Goal: Answer question/provide support: Share knowledge or assist other users

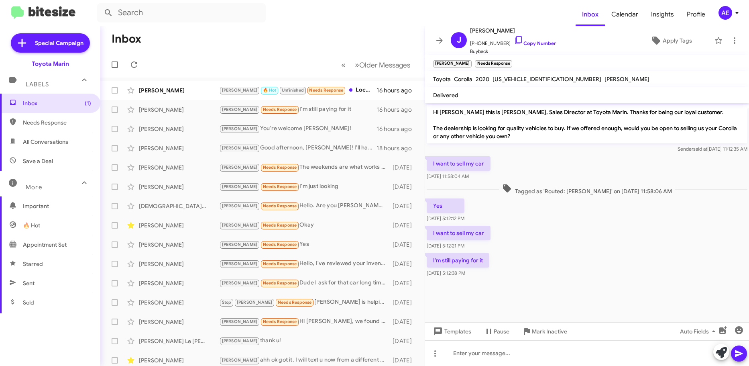
click at [534, 77] on span "[US_VEHICLE_IDENTIFICATION_NUMBER]" at bounding box center [547, 78] width 109 height 7
click at [534, 43] on link "Copy Number" at bounding box center [535, 43] width 42 height 6
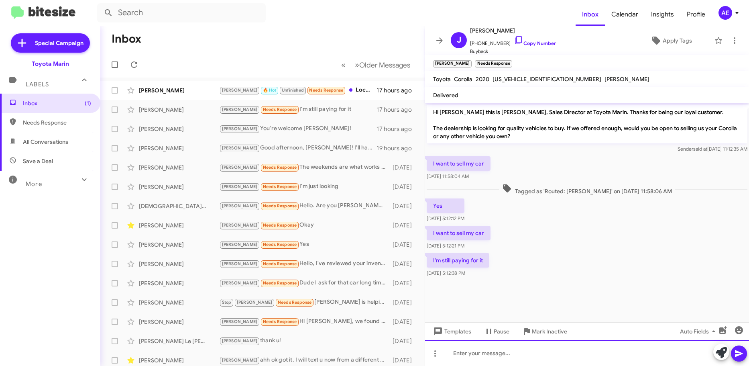
click at [494, 354] on div at bounding box center [587, 353] width 324 height 26
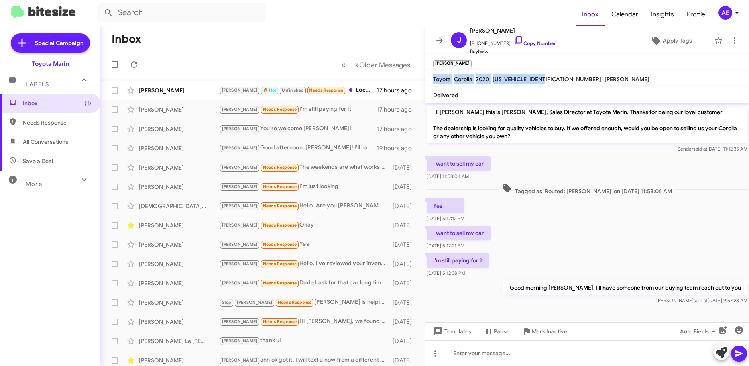
drag, startPoint x: 465, startPoint y: 74, endPoint x: 550, endPoint y: 82, distance: 85.1
click at [550, 82] on mat-toolbar "Toyota Corolla 2020 [US_VEHICLE_IDENTIFICATION_NUMBER] [PERSON_NAME]" at bounding box center [587, 79] width 324 height 16
copy div "Toyota Corolla 2020 [US_VEHICLE_IDENTIFICATION_NUMBER]"
click at [340, 93] on div "[PERSON_NAME] 🔥 Hot Unfinished Needs Response Location thanks tho" at bounding box center [302, 89] width 167 height 9
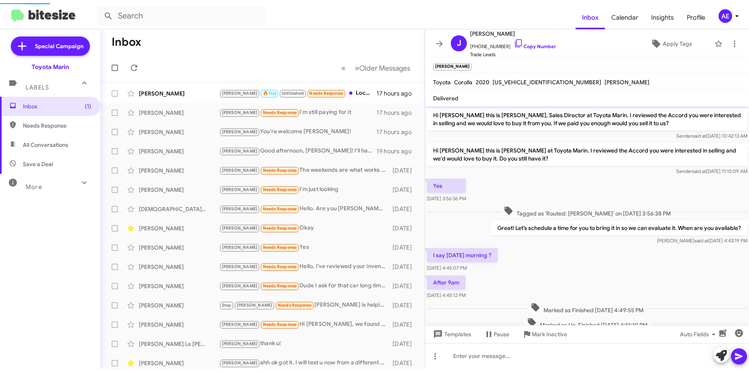
scroll to position [186, 0]
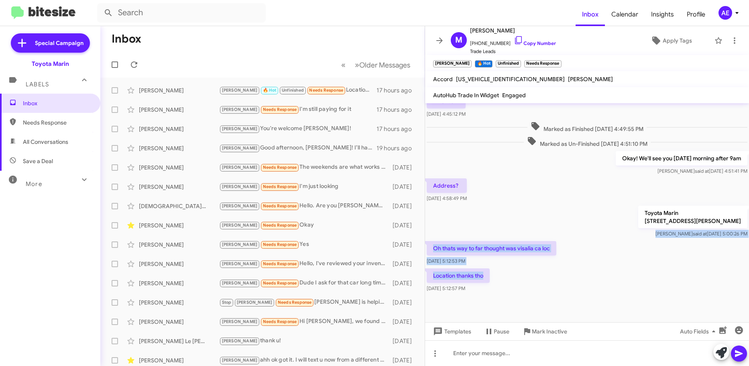
drag, startPoint x: 559, startPoint y: 280, endPoint x: 599, endPoint y: 235, distance: 60.0
click at [599, 235] on div "Hi [PERSON_NAME] this is [PERSON_NAME], Sales Director at Toyota Marin. I revie…" at bounding box center [587, 109] width 324 height 369
click at [599, 235] on div "Toyota Marin [STREET_ADDRESS][PERSON_NAME] [PERSON_NAME] said at [DATE] 5:00:26…" at bounding box center [587, 221] width 324 height 35
drag, startPoint x: 575, startPoint y: 293, endPoint x: 617, endPoint y: 223, distance: 81.9
click at [617, 223] on cdk-virtual-scroll-viewport "Hi [PERSON_NAME] this is [PERSON_NAME], Sales Director at Toyota Marin. I revie…" at bounding box center [587, 212] width 324 height 219
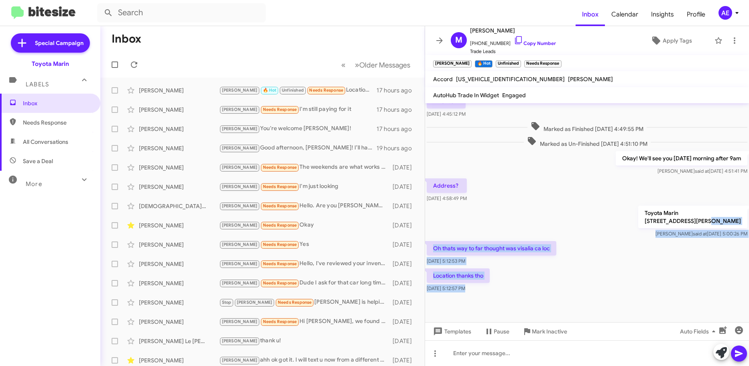
click at [599, 256] on div "Oh thats way to far thought was visalia ca loc [DATE] 5:12:53 PM" at bounding box center [587, 252] width 324 height 27
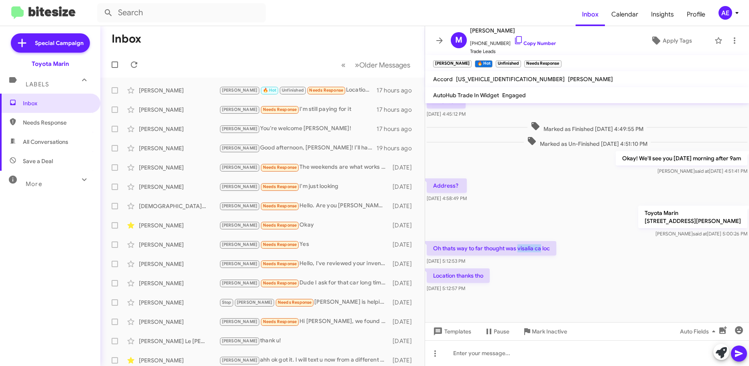
drag, startPoint x: 518, startPoint y: 251, endPoint x: 541, endPoint y: 249, distance: 22.6
click at [541, 249] on p "Oh thats way to far thought was visalia ca loc" at bounding box center [492, 248] width 130 height 14
click at [599, 268] on div "Location thanks tho [DATE] 5:12:57 PM" at bounding box center [587, 280] width 324 height 27
drag, startPoint x: 521, startPoint y: 295, endPoint x: 583, endPoint y: 260, distance: 71.9
click at [588, 187] on cdk-virtual-scroll-viewport "Hi [PERSON_NAME] this is [PERSON_NAME], Sales Director at Toyota Marin. I revie…" at bounding box center [587, 212] width 324 height 219
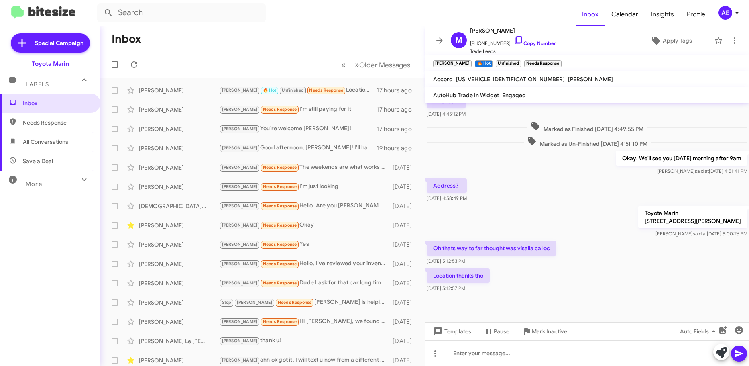
click at [581, 278] on div "Location thanks tho [DATE] 5:12:57 PM" at bounding box center [587, 280] width 324 height 27
click at [596, 281] on div "Location thanks tho [DATE] 5:12:57 PM" at bounding box center [587, 280] width 324 height 27
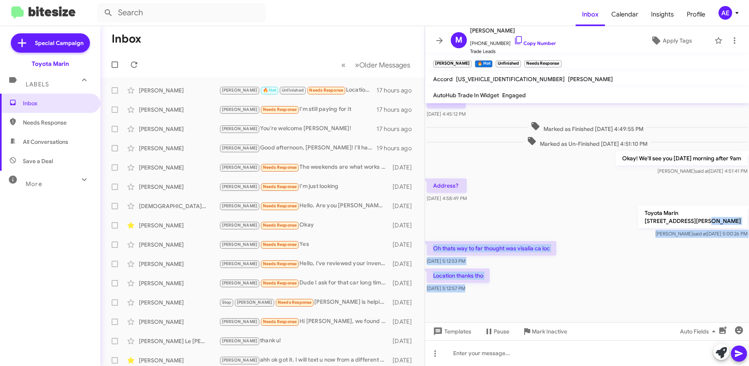
drag, startPoint x: 596, startPoint y: 294, endPoint x: 607, endPoint y: 286, distance: 13.7
click at [628, 245] on cdk-virtual-scroll-viewport "Hi [PERSON_NAME] this is [PERSON_NAME], Sales Director at Toyota Marin. I revie…" at bounding box center [587, 212] width 324 height 219
click at [604, 293] on div "Location thanks tho [DATE] 5:12:57 PM" at bounding box center [587, 280] width 324 height 27
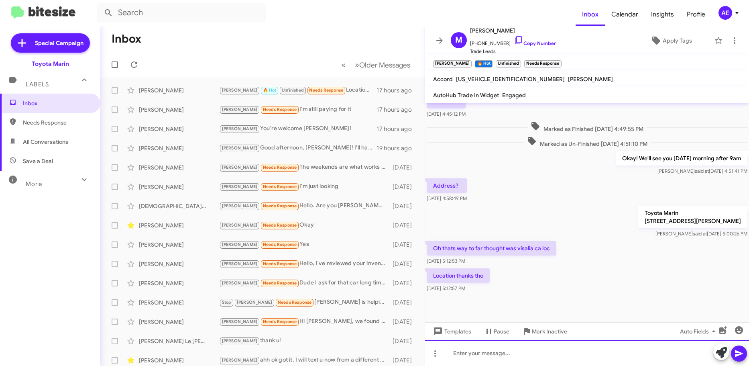
drag, startPoint x: 574, startPoint y: 357, endPoint x: 568, endPoint y: 358, distance: 6.8
click at [568, 358] on div at bounding box center [587, 353] width 324 height 26
click at [562, 359] on div at bounding box center [587, 353] width 324 height 26
drag, startPoint x: 569, startPoint y: 352, endPoint x: 564, endPoint y: 352, distance: 4.4
click at [564, 352] on div at bounding box center [587, 353] width 324 height 26
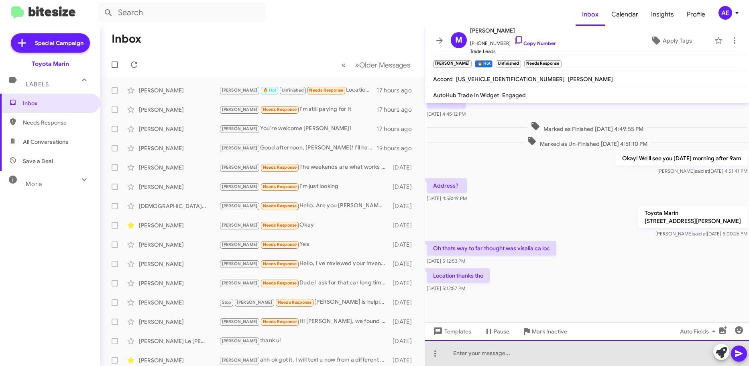
click at [568, 346] on div at bounding box center [587, 353] width 324 height 26
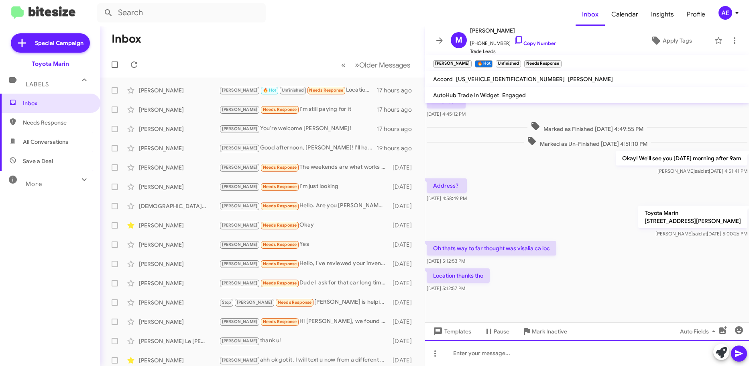
click at [523, 364] on div at bounding box center [587, 353] width 324 height 26
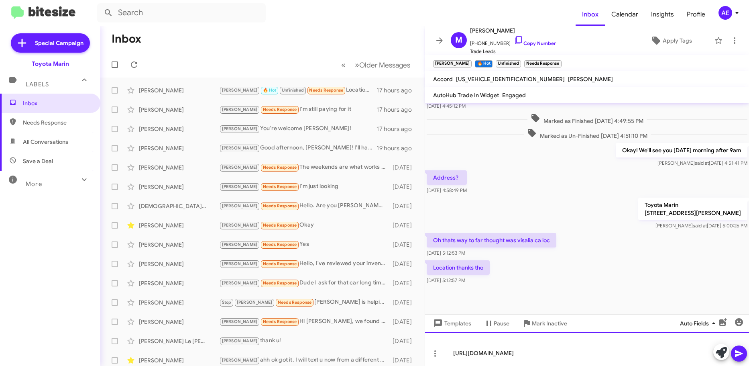
copy div "[URL][DOMAIN_NAME]"
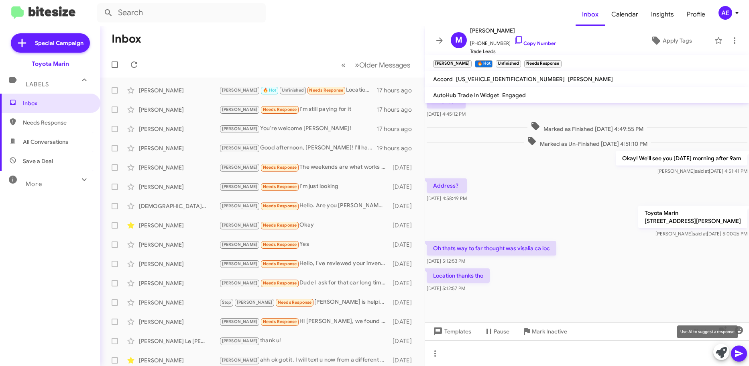
click at [717, 359] on span at bounding box center [721, 353] width 11 height 18
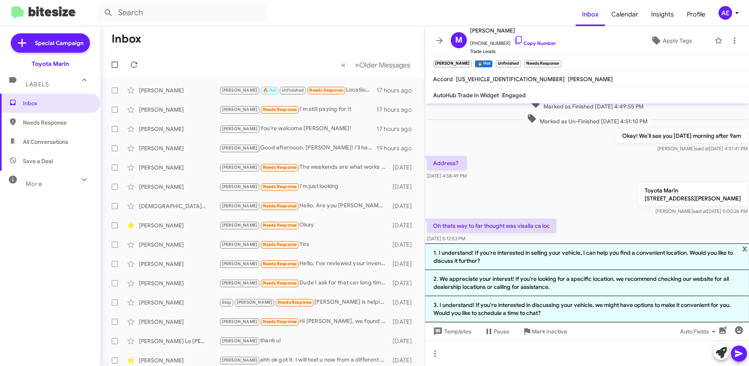
scroll to position [265, 0]
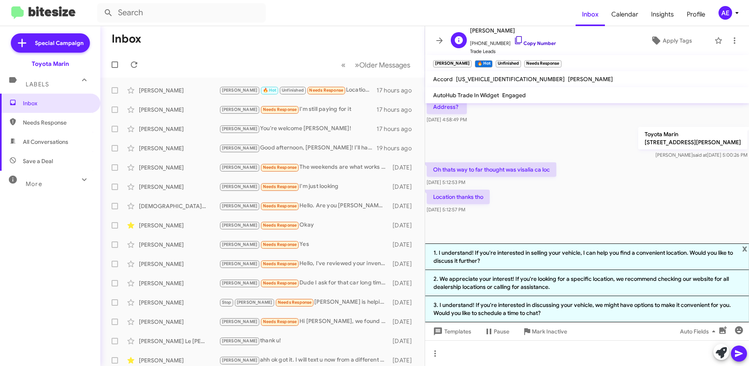
click at [541, 43] on link "Copy Number" at bounding box center [535, 43] width 42 height 6
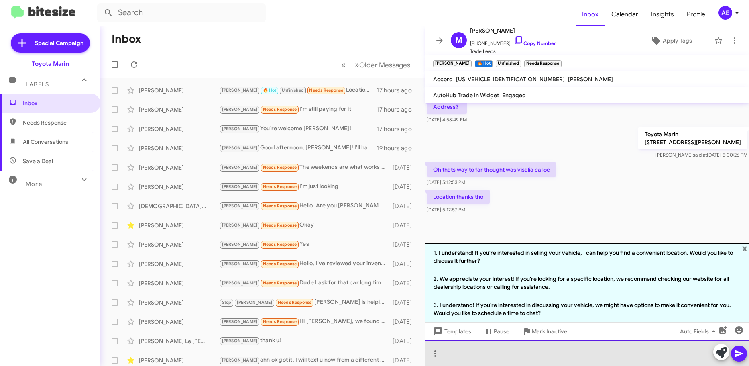
click at [554, 344] on div at bounding box center [587, 353] width 324 height 26
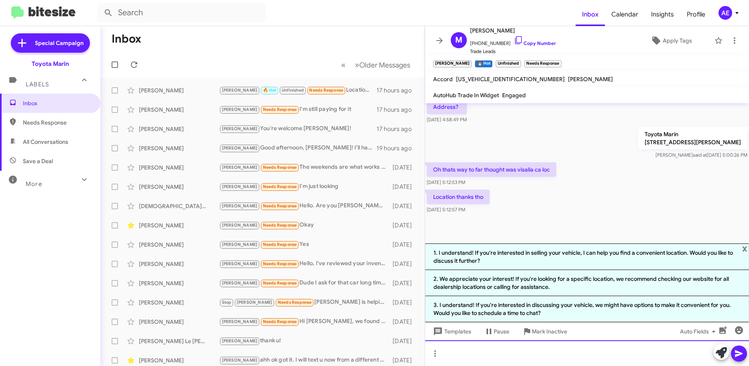
click at [563, 355] on div at bounding box center [587, 353] width 324 height 26
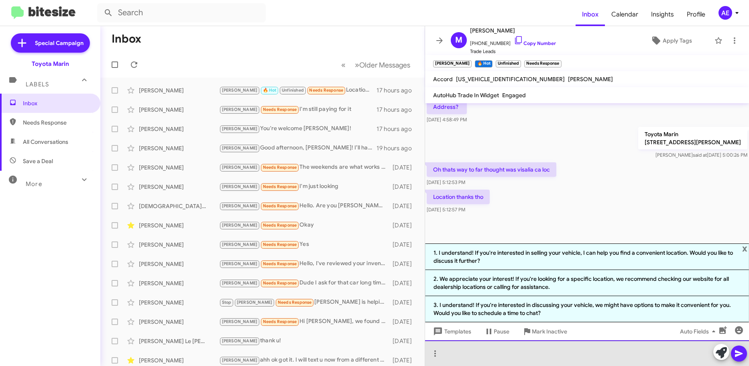
click at [563, 355] on div at bounding box center [587, 353] width 324 height 26
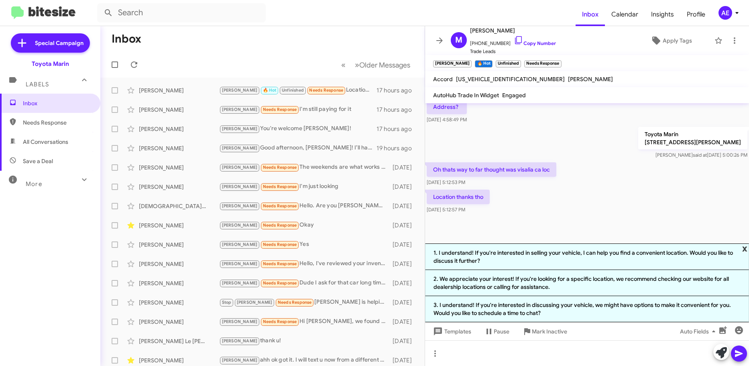
click at [744, 249] on span "x" at bounding box center [744, 248] width 5 height 10
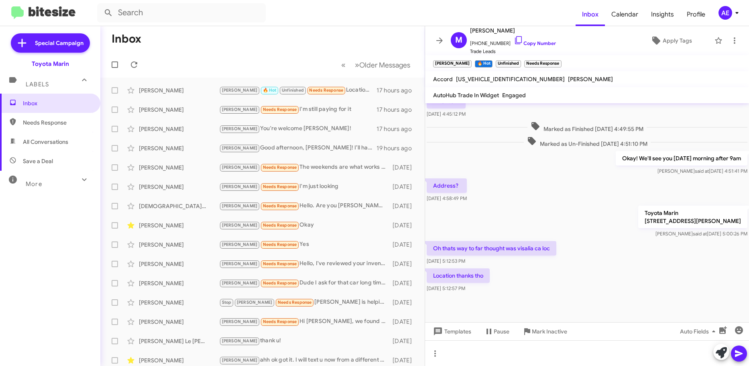
scroll to position [186, 0]
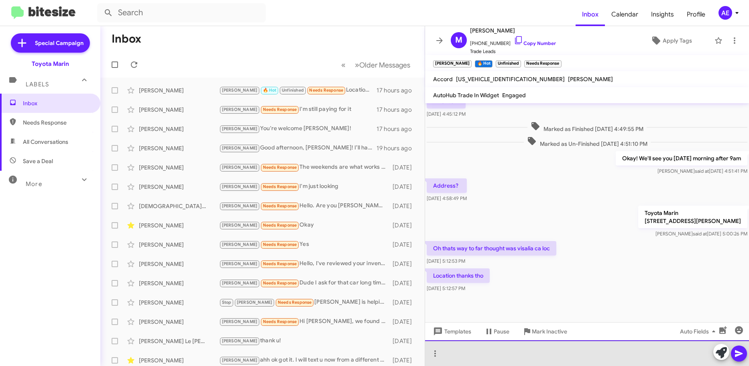
drag, startPoint x: 521, startPoint y: 348, endPoint x: 513, endPoint y: 352, distance: 8.3
click at [520, 350] on div at bounding box center [587, 353] width 324 height 26
click at [509, 351] on div at bounding box center [587, 353] width 324 height 26
click at [509, 352] on div at bounding box center [587, 353] width 324 height 26
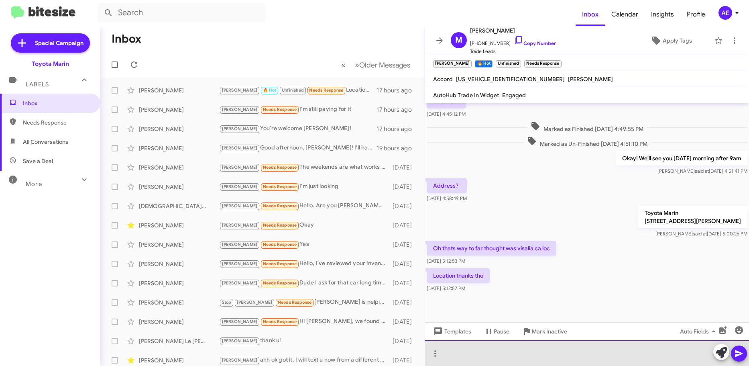
click at [511, 354] on div at bounding box center [587, 353] width 324 height 26
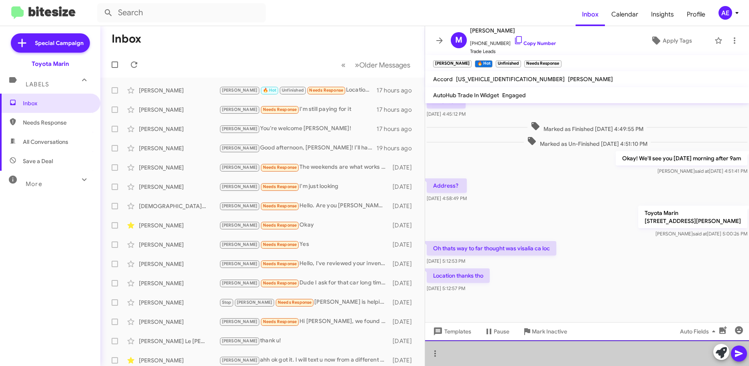
click at [511, 354] on div at bounding box center [587, 353] width 324 height 26
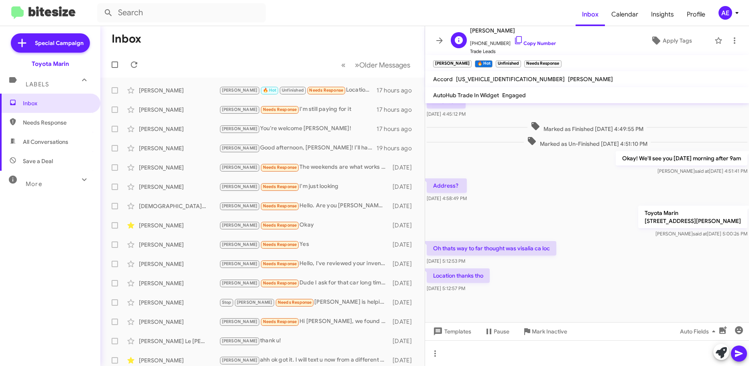
click at [527, 49] on span "Trade Leads" at bounding box center [513, 51] width 86 height 8
click at [532, 44] on link "Copy Number" at bounding box center [535, 43] width 42 height 6
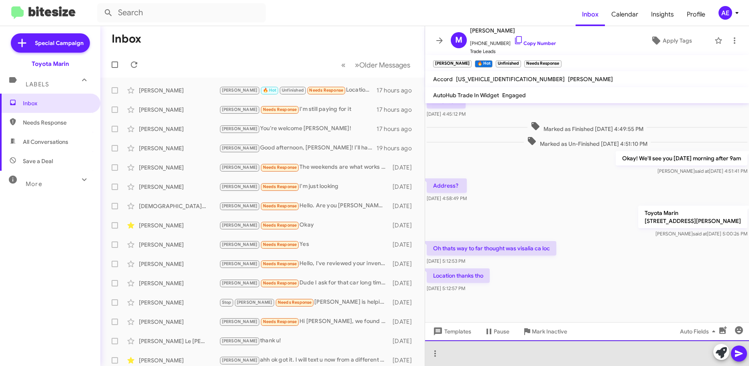
click at [491, 358] on div at bounding box center [587, 353] width 324 height 26
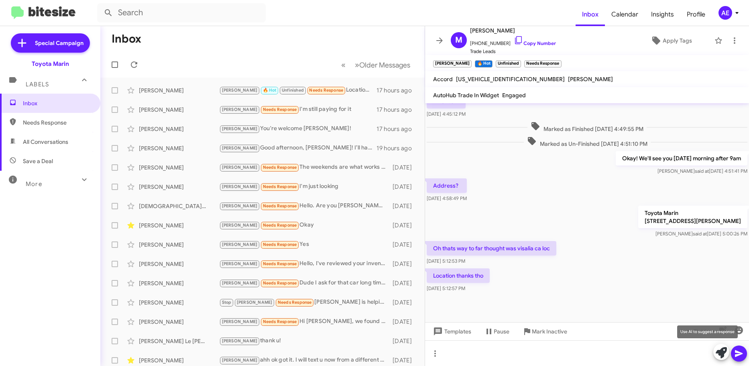
click at [723, 350] on icon at bounding box center [721, 352] width 11 height 11
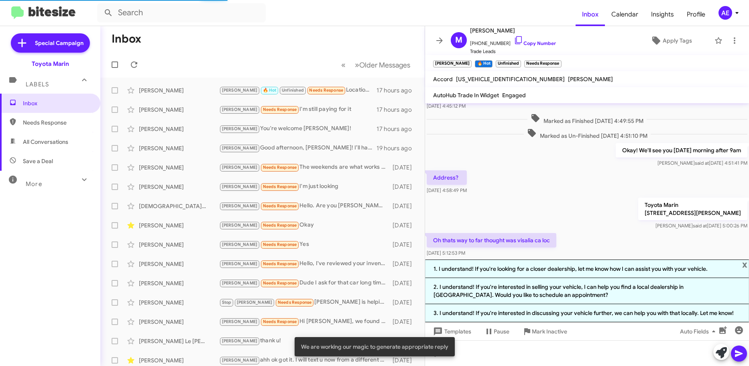
scroll to position [249, 0]
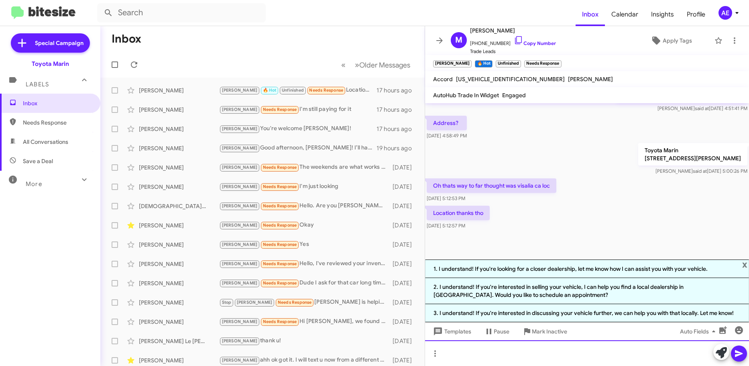
click at [527, 351] on div at bounding box center [587, 353] width 324 height 26
click at [517, 358] on div at bounding box center [587, 353] width 324 height 26
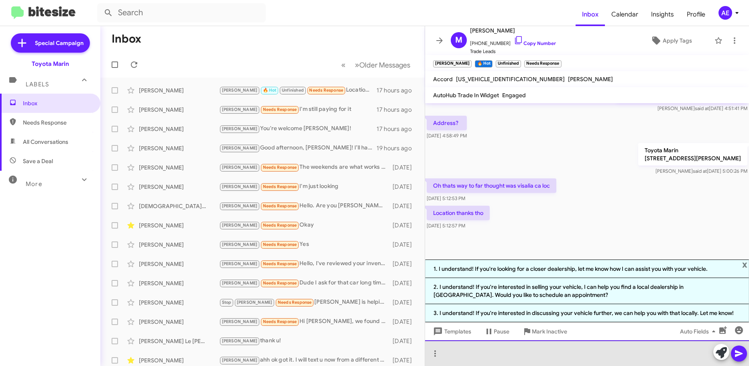
click at [568, 349] on div at bounding box center [587, 353] width 324 height 26
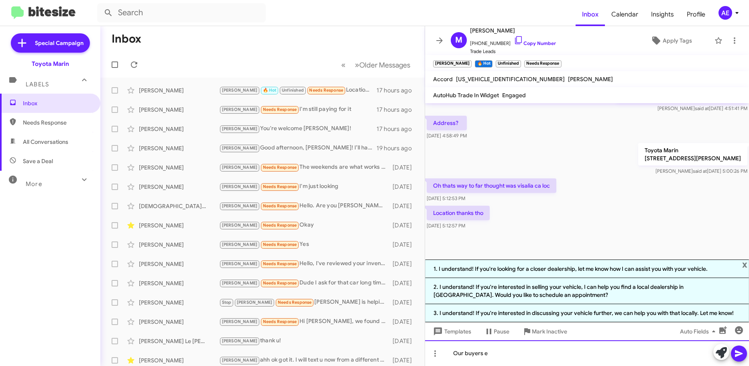
click at [547, 359] on div "Our buyers e" at bounding box center [587, 353] width 324 height 26
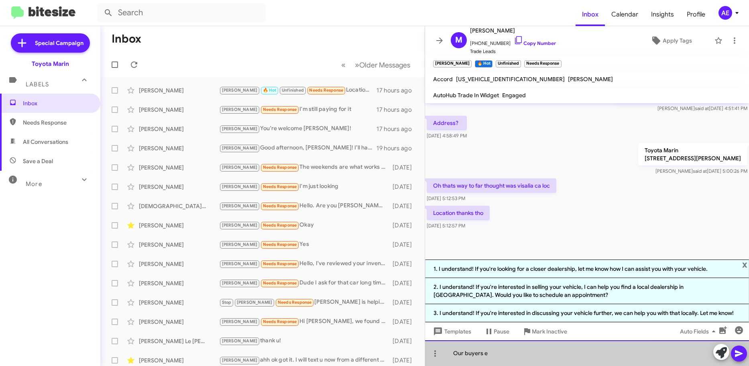
click at [547, 359] on div "Our buyers e" at bounding box center [587, 353] width 324 height 26
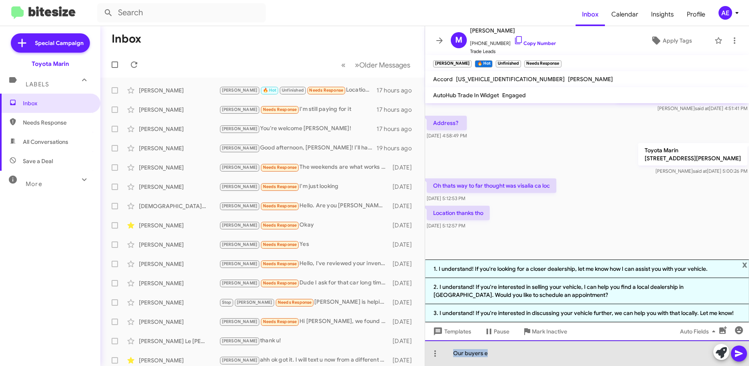
click at [547, 359] on div "Our buyers e" at bounding box center [587, 353] width 324 height 26
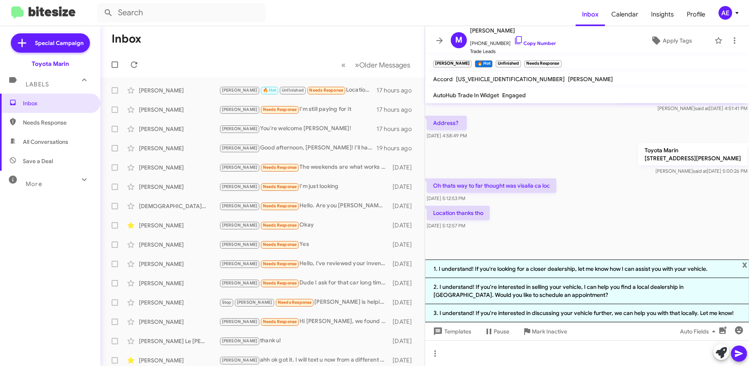
click at [482, 77] on span "[US_VEHICLE_IDENTIFICATION_NUMBER]" at bounding box center [510, 78] width 109 height 7
copy span "[US_VEHICLE_IDENTIFICATION_NUMBER]"
click at [607, 352] on div at bounding box center [587, 353] width 324 height 26
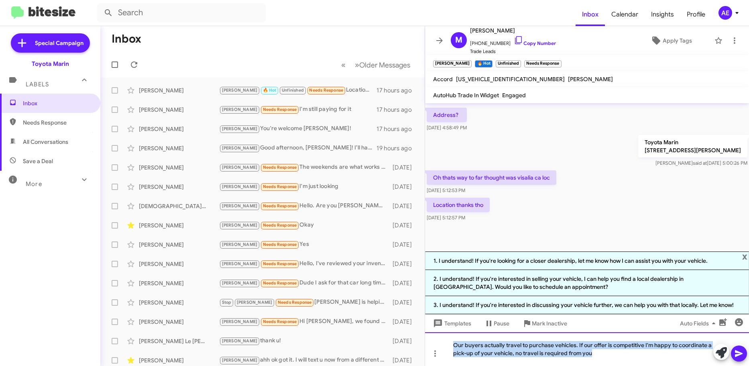
copy div "Our buyers actually travel to purchase vehicles. If our offer is competitive I'…"
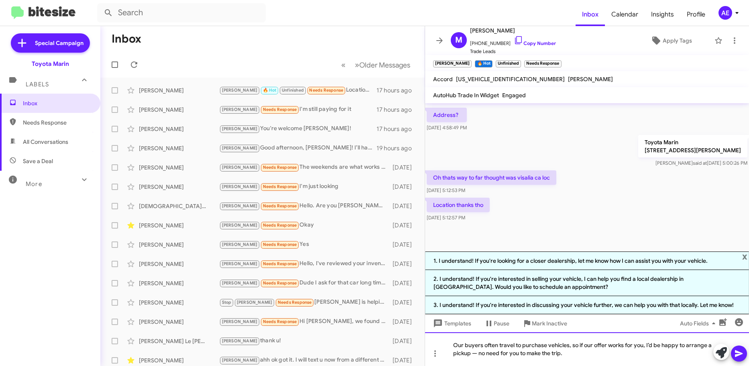
scroll to position [257, 0]
click at [744, 256] on span "x" at bounding box center [744, 256] width 5 height 10
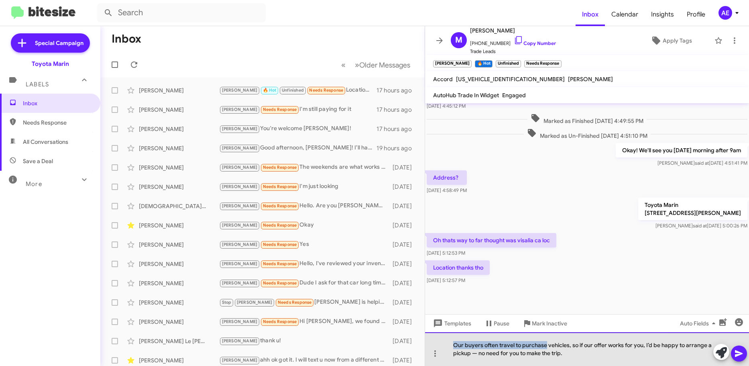
drag, startPoint x: 453, startPoint y: 345, endPoint x: 545, endPoint y: 348, distance: 92.4
click at [545, 348] on div "Our buyers often travel to purchase vehicles, so if our offer works for you, I’…" at bounding box center [587, 349] width 324 height 34
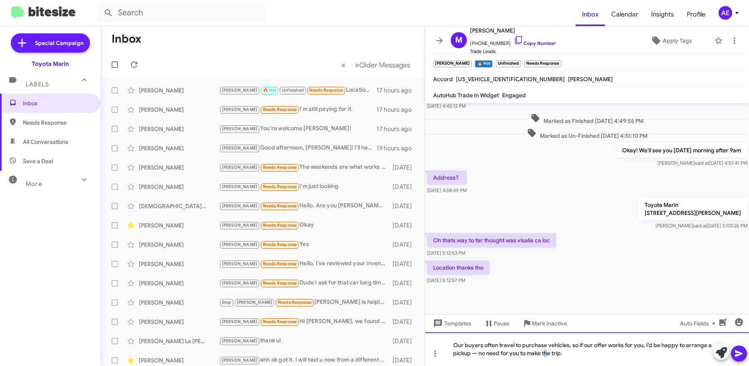
click at [546, 348] on div "Our buyers often travel to purchase vehicles, so if our offer works for you, I’…" at bounding box center [587, 349] width 324 height 34
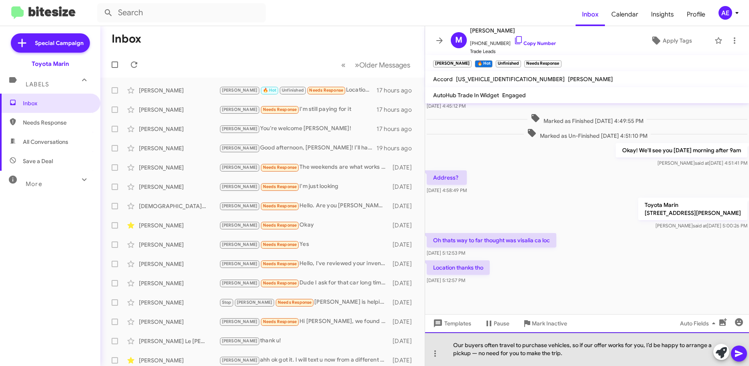
click at [623, 352] on div "Our buyers often travel to purchase vehicles, so if our offer works for you, I’…" at bounding box center [587, 349] width 324 height 34
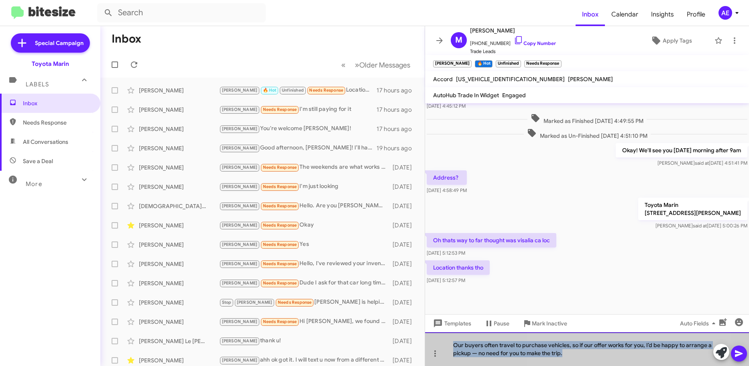
click at [623, 352] on div "Our buyers often travel to purchase vehicles, so if our offer works for you, I’…" at bounding box center [587, 349] width 324 height 34
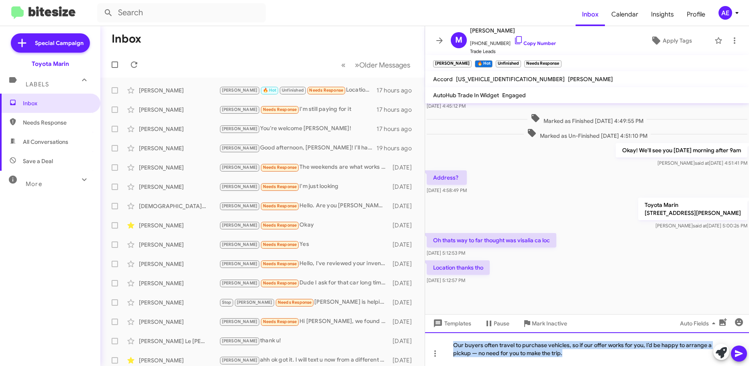
click at [563, 347] on div "Our buyers often travel to purchase vehicles, so if our offer works for you, I’…" at bounding box center [587, 349] width 324 height 34
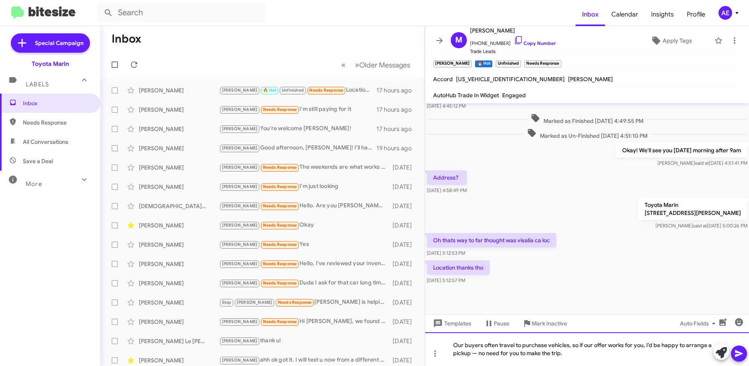
click at [586, 350] on div "Our buyers often travel to purchase vehicles, so if our offer works for you, I’…" at bounding box center [587, 349] width 324 height 34
click at [642, 349] on div "Our buyers often travel to purchase vehicles, so if our offer works for you, I’…" at bounding box center [587, 349] width 324 height 34
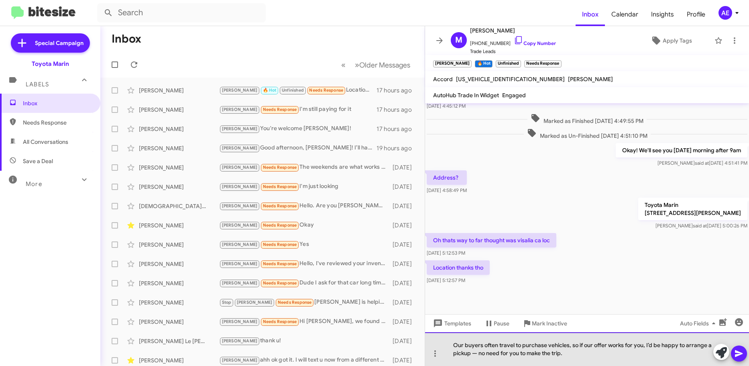
click at [646, 341] on div "Our buyers often travel to purchase vehicles, so if our offer works for you, I’…" at bounding box center [587, 349] width 324 height 34
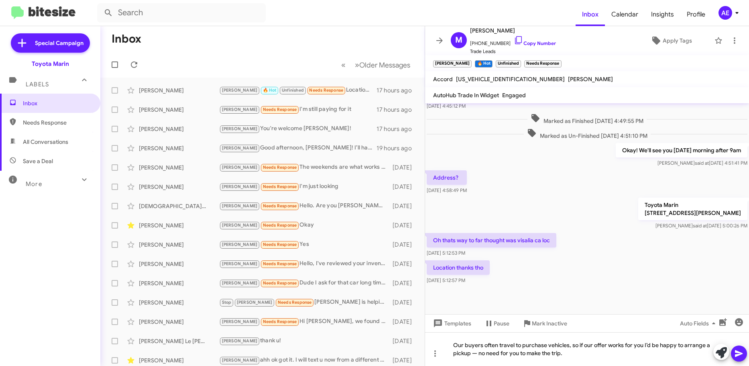
click at [739, 356] on icon at bounding box center [739, 353] width 10 height 10
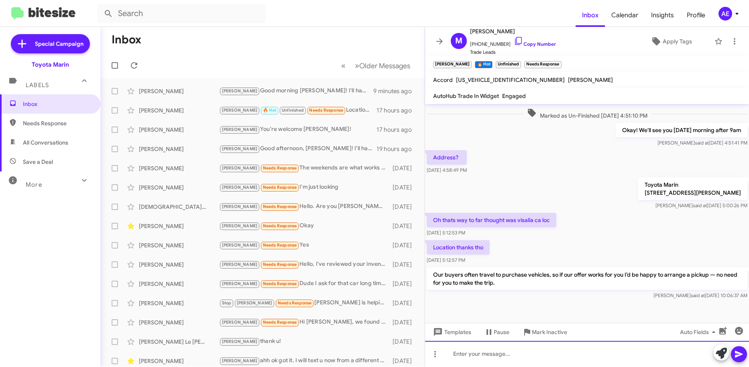
scroll to position [224, 0]
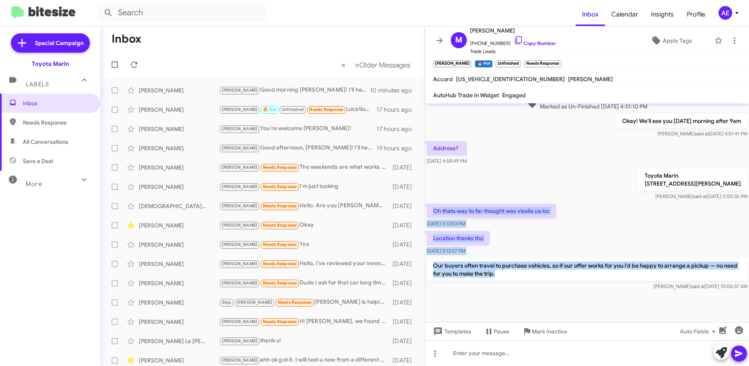
drag, startPoint x: 535, startPoint y: 282, endPoint x: 426, endPoint y: 216, distance: 127.5
click at [426, 216] on div "Hi [PERSON_NAME] this is [PERSON_NAME], Sales Director at Toyota Marin. I revie…" at bounding box center [587, 90] width 324 height 404
copy div "Oh thats way to far thought was visalia ca loc [DATE] 5:12:53 PM Location thank…"
click at [551, 258] on p "Our buyers often travel to purchase vehicles, so if our offer works for you I’d…" at bounding box center [587, 269] width 321 height 22
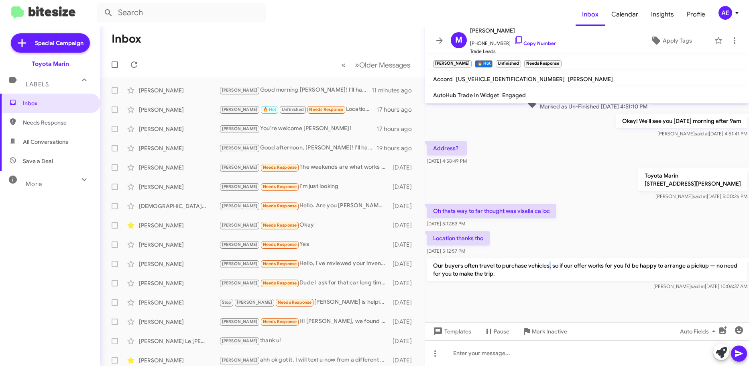
click at [548, 263] on p "Our buyers often travel to purchase vehicles, so if our offer works for you I’d…" at bounding box center [587, 269] width 321 height 22
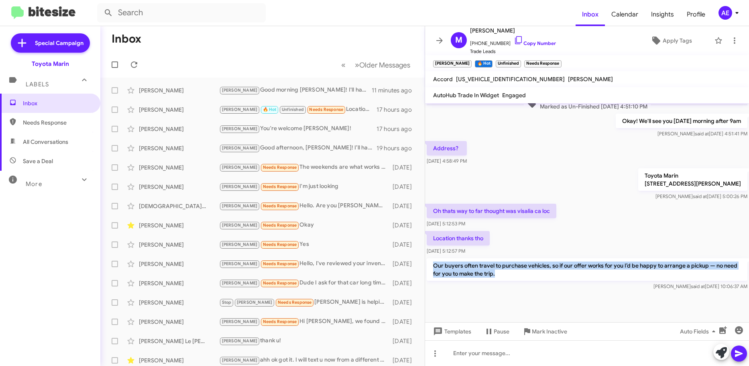
click at [548, 263] on p "Our buyers often travel to purchase vehicles, so if our offer works for you I’d…" at bounding box center [587, 269] width 321 height 22
click at [546, 281] on div "Our buyers often travel to purchase vehicles, so if our offer works for you I’d…" at bounding box center [587, 274] width 321 height 32
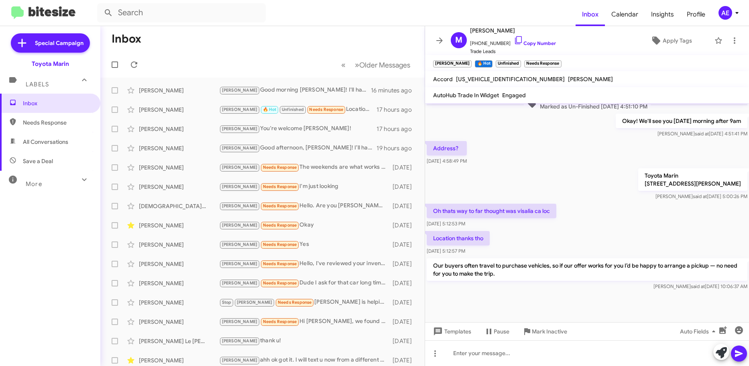
click at [581, 275] on p "Our buyers often travel to purchase vehicles, so if our offer works for you I’d…" at bounding box center [587, 269] width 321 height 22
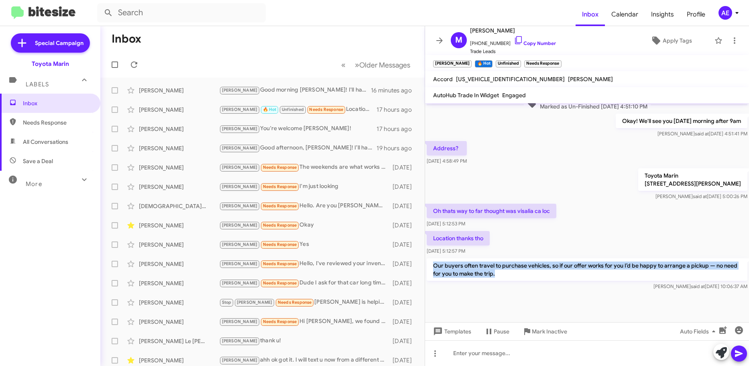
click at [581, 275] on p "Our buyers often travel to purchase vehicles, so if our offer works for you I’d…" at bounding box center [587, 269] width 321 height 22
click at [598, 267] on p "Our buyers often travel to purchase vehicles, so if our offer works for you I’d…" at bounding box center [587, 269] width 321 height 22
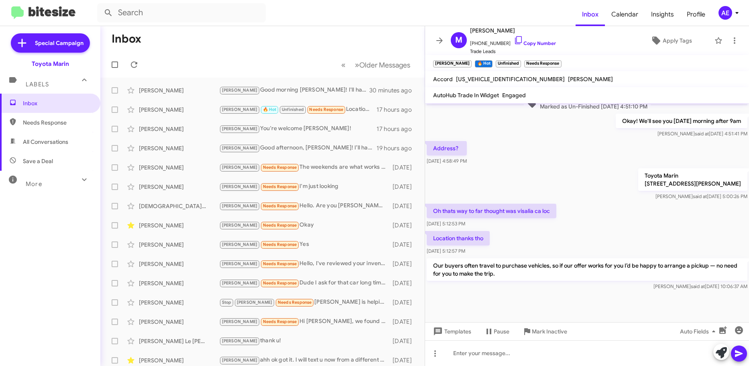
click at [613, 272] on p "Our buyers often travel to purchase vehicles, so if our offer works for you I’d…" at bounding box center [587, 269] width 321 height 22
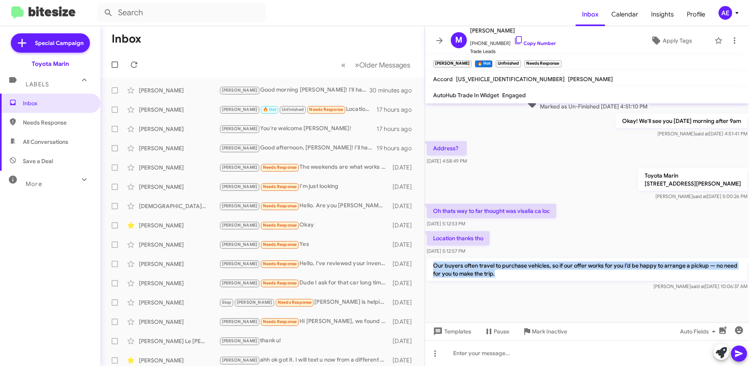
click at [613, 272] on p "Our buyers often travel to purchase vehicles, so if our offer works for you I’d…" at bounding box center [587, 269] width 321 height 22
click at [626, 265] on p "Our buyers often travel to purchase vehicles, so if our offer works for you I’d…" at bounding box center [587, 269] width 321 height 22
